Goal: Transaction & Acquisition: Purchase product/service

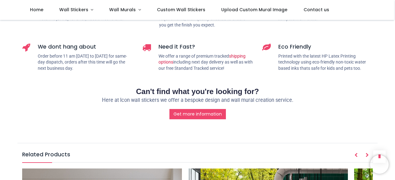
scroll to position [858, 0]
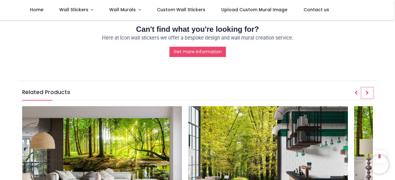
click at [366, 91] on icon "Next" at bounding box center [367, 93] width 3 height 4
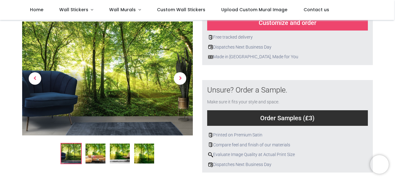
scroll to position [140, 0]
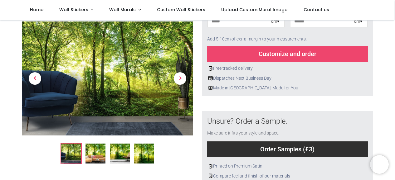
click at [93, 153] on img at bounding box center [96, 154] width 20 height 20
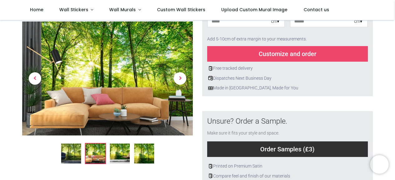
click at [123, 152] on img at bounding box center [120, 154] width 20 height 20
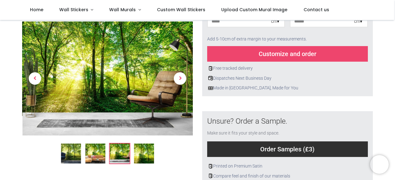
click at [144, 151] on img at bounding box center [144, 154] width 20 height 20
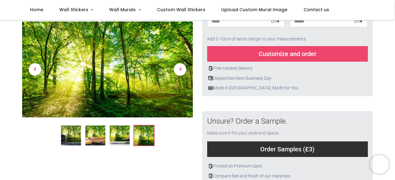
scroll to position [16, 0]
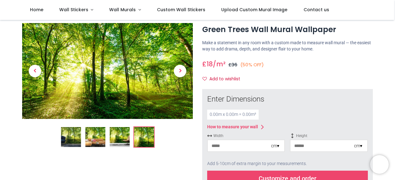
click at [211, 115] on div "0.00 m x 0.00 m = 0.00 m²" at bounding box center [232, 115] width 51 height 10
click at [210, 115] on div "0.00 m x 0.00 m = 0.00 m²" at bounding box center [232, 115] width 51 height 10
click at [278, 146] on div "cm ▾" at bounding box center [275, 146] width 8 height 6
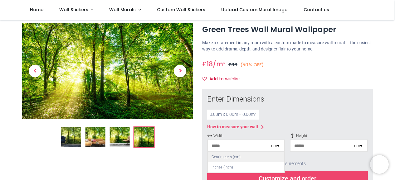
click at [254, 158] on div "Centimeters (cm)" at bounding box center [246, 157] width 76 height 10
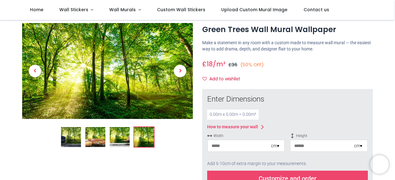
click at [222, 113] on div "0.00 m x 0.00 m = 0.00 m²" at bounding box center [232, 115] width 51 height 10
click at [209, 115] on div "0.00 m x 0.00 m = 0.00 m²" at bounding box center [232, 115] width 51 height 10
click at [211, 115] on div "0.00 m x 0.00 m = 0.00 m²" at bounding box center [232, 115] width 51 height 10
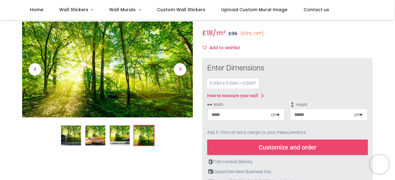
scroll to position [109, 0]
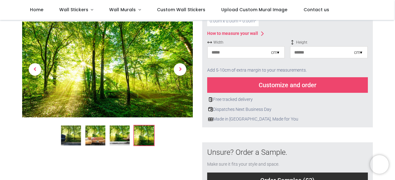
click at [281, 83] on div "Customize and order" at bounding box center [287, 85] width 161 height 16
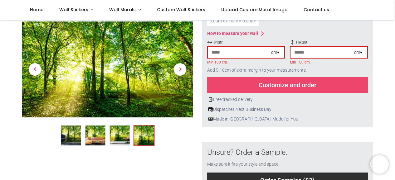
scroll to position [78, 0]
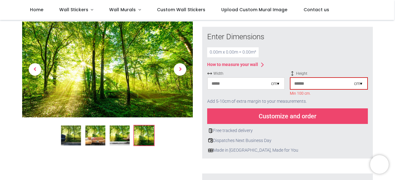
click at [213, 85] on input "number" at bounding box center [239, 83] width 63 height 11
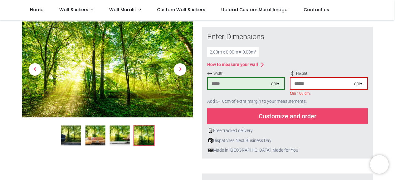
type input "***"
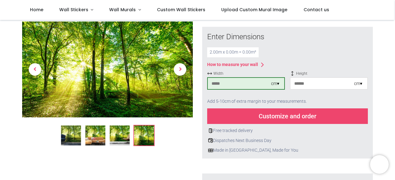
click at [299, 84] on input "number" at bounding box center [322, 83] width 63 height 11
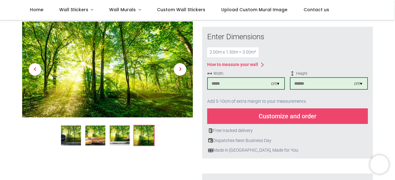
type input "***"
click at [236, 85] on input "***" at bounding box center [239, 83] width 63 height 11
type input "***"
click at [301, 83] on input "***" at bounding box center [322, 83] width 63 height 11
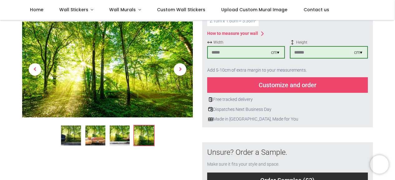
scroll to position [47, 0]
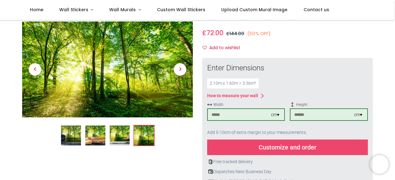
type input "***"
click at [289, 149] on div "Customize and order" at bounding box center [287, 148] width 161 height 16
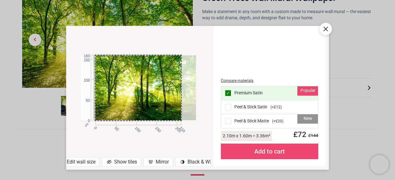
drag, startPoint x: 152, startPoint y: 82, endPoint x: 179, endPoint y: 85, distance: 26.7
click at [179, 85] on div at bounding box center [150, 88] width 115 height 65
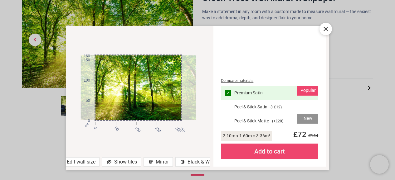
drag, startPoint x: 154, startPoint y: 91, endPoint x: 141, endPoint y: 93, distance: 12.8
click at [141, 93] on div at bounding box center [138, 88] width 115 height 65
click at [244, 82] on div "Compare materials" at bounding box center [269, 80] width 97 height 5
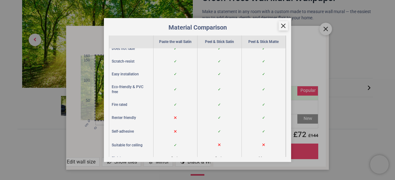
scroll to position [62, 0]
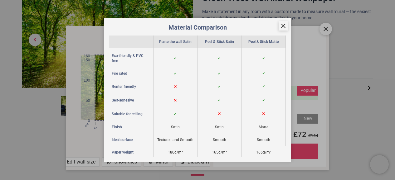
drag, startPoint x: 246, startPoint y: 143, endPoint x: 238, endPoint y: 151, distance: 11.0
click at [238, 151] on div "165g/m²" at bounding box center [220, 152] width 44 height 13
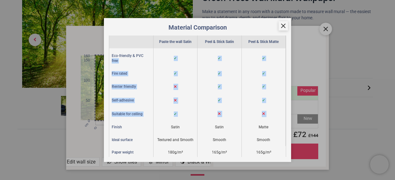
drag, startPoint x: 35, startPoint y: 66, endPoint x: 33, endPoint y: 59, distance: 7.4
click at [33, 59] on div "Material Comparison Paste the wall Satin Peel & Stick Satin Peel & Stick Matte …" at bounding box center [197, 90] width 395 height 180
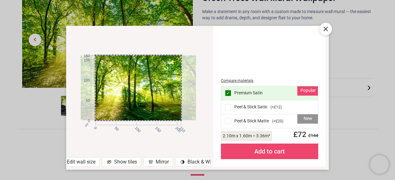
drag, startPoint x: 33, startPoint y: 59, endPoint x: 340, endPoint y: 73, distance: 307.4
click at [340, 73] on div "cm 0 50 100 150 200 210 0 50 100 150 160 Edit wall size Show tiles Mirror contr…" at bounding box center [197, 90] width 395 height 180
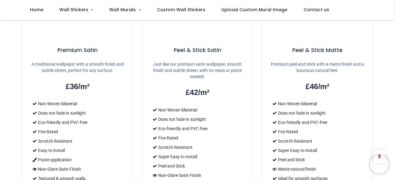
scroll to position [577, 0]
